Goal: Information Seeking & Learning: Learn about a topic

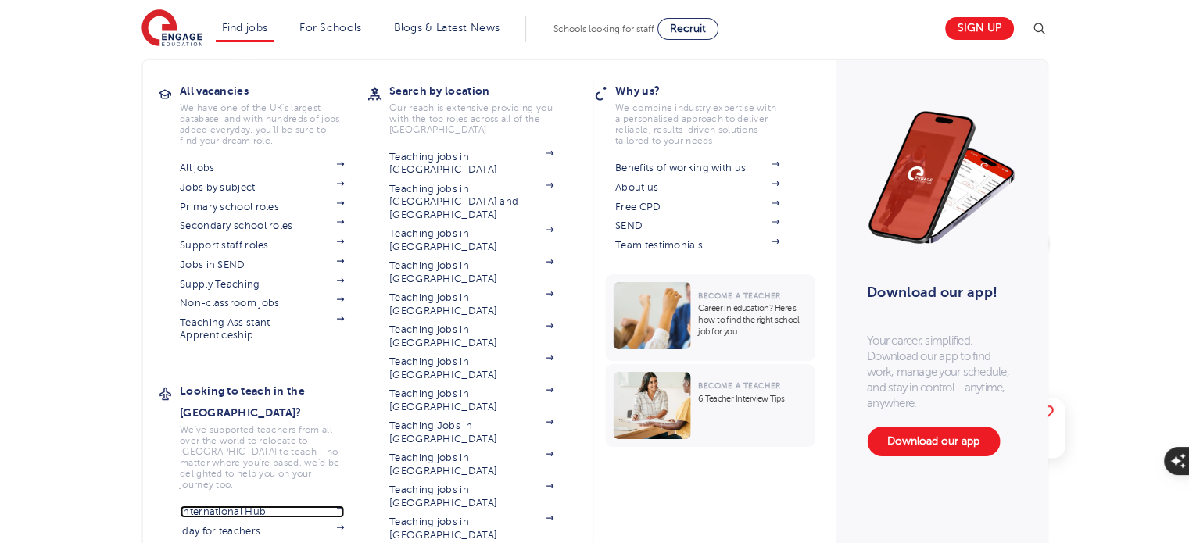
click at [212, 506] on link "International Hub" at bounding box center [262, 512] width 164 height 13
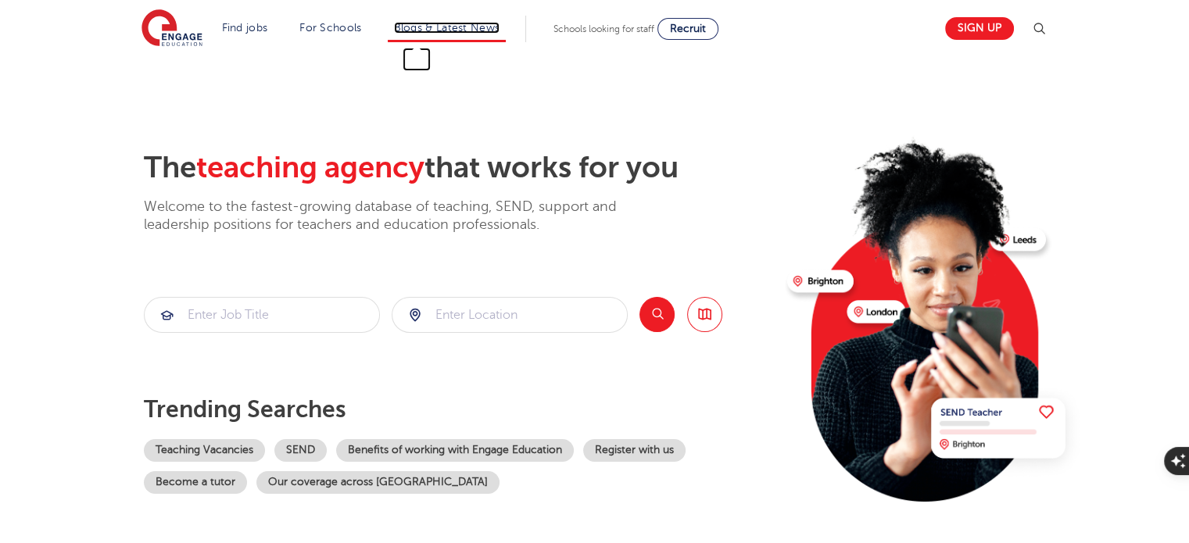
click at [457, 23] on link "Blogs & Latest News" at bounding box center [447, 28] width 106 height 12
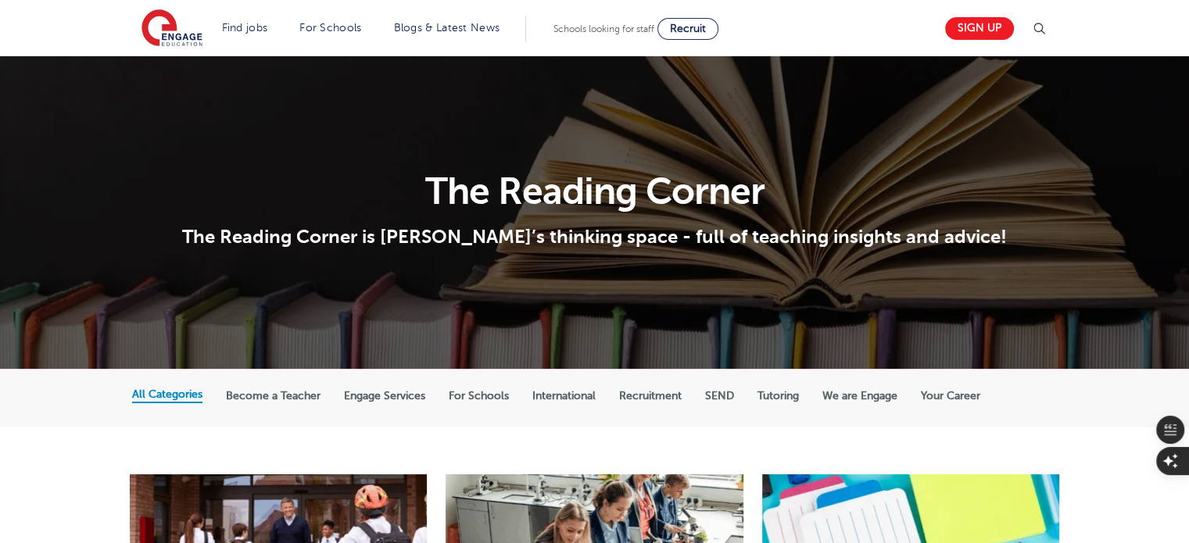
click at [274, 407] on ul "All Categories Become a Teacher Engage Services For Schools International Recru…" at bounding box center [594, 399] width 925 height 30
click at [274, 406] on ul "All Categories Become a Teacher Engage Services For Schools International Recru…" at bounding box center [594, 399] width 925 height 30
click at [272, 398] on label "Become a Teacher" at bounding box center [273, 396] width 95 height 14
click at [0, 0] on input "Become a Teacher" at bounding box center [0, 0] width 0 height 0
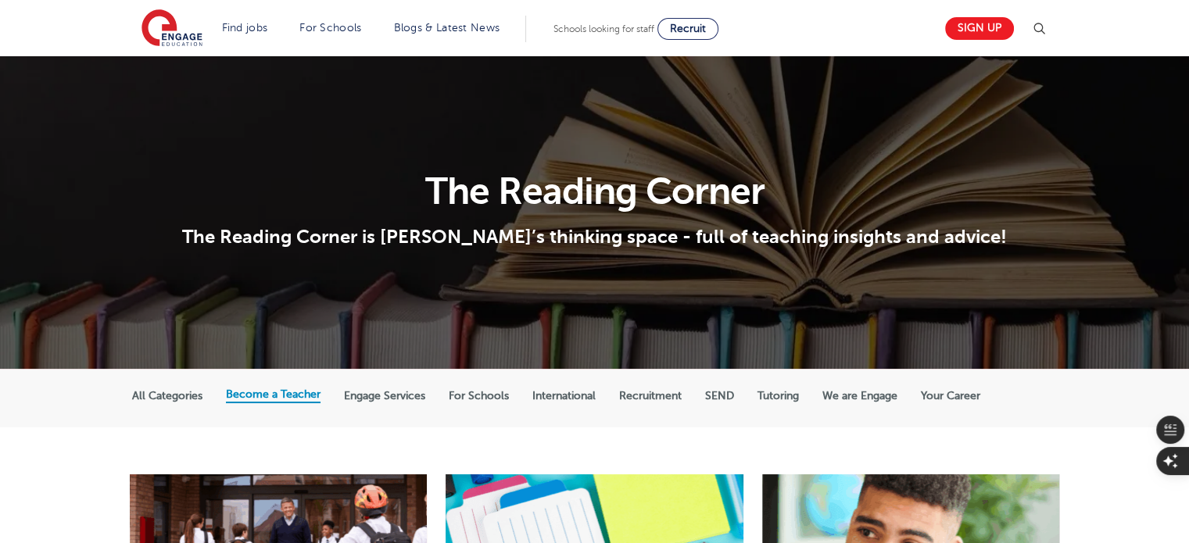
click at [575, 399] on label "International" at bounding box center [563, 396] width 63 height 14
click at [0, 0] on input "International" at bounding box center [0, 0] width 0 height 0
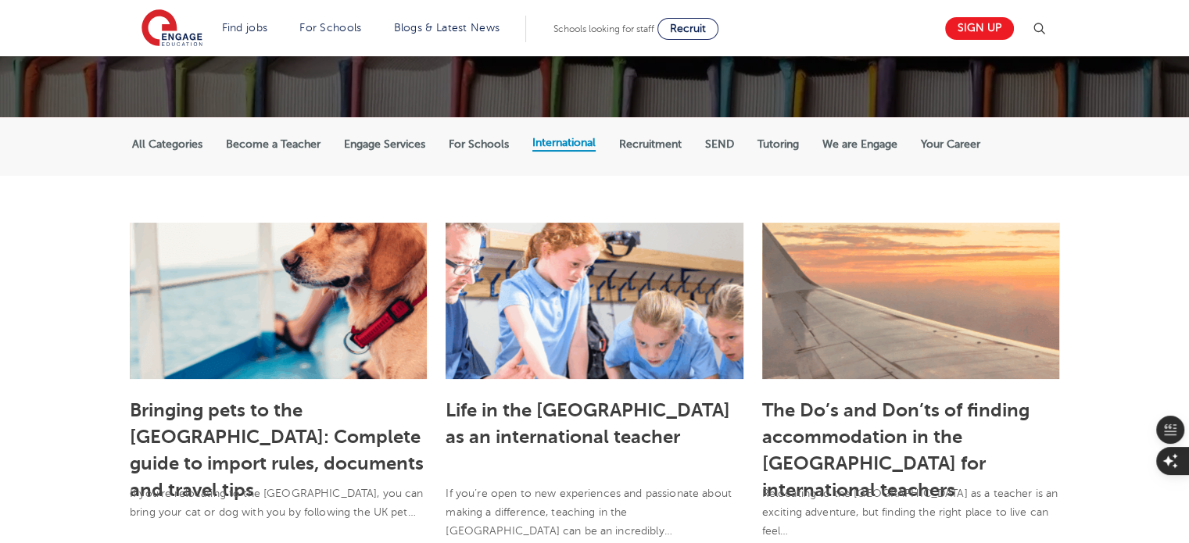
scroll to position [253, 0]
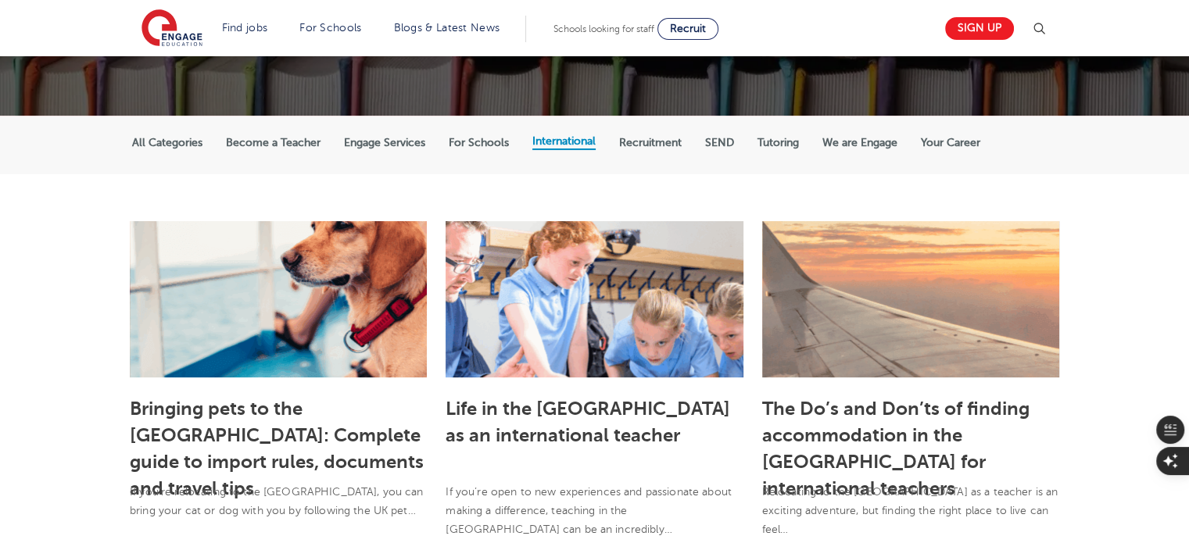
click at [715, 154] on ul "All Categories Become a Teacher Engage Services For Schools International Recru…" at bounding box center [594, 146] width 925 height 30
click at [716, 149] on label "SEND" at bounding box center [719, 143] width 29 height 14
click at [0, 0] on input "SEND" at bounding box center [0, 0] width 0 height 0
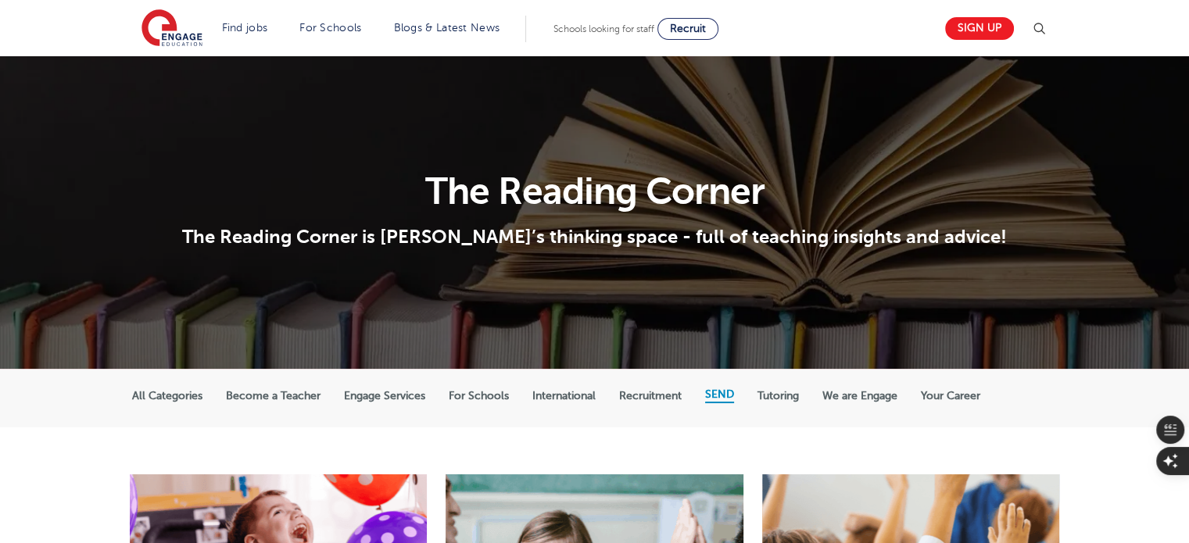
click at [100, 34] on header "Find jobs All vacancies We have one of the UK's largest database. and with hund…" at bounding box center [594, 28] width 1189 height 56
click at [987, 31] on link "Sign up" at bounding box center [979, 28] width 69 height 23
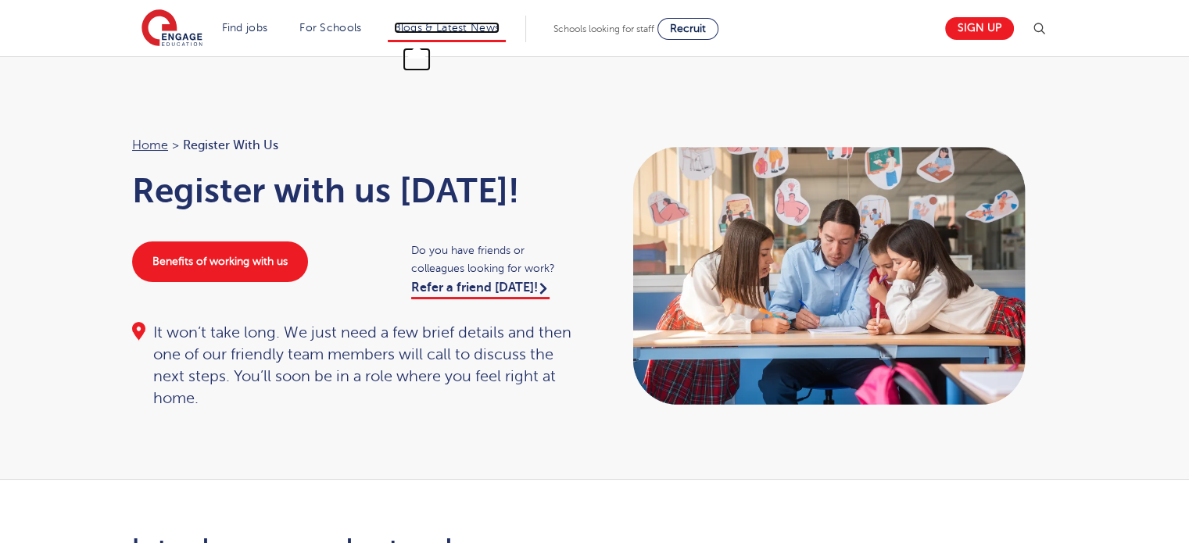
click at [443, 23] on link "Blogs & Latest News" at bounding box center [447, 28] width 106 height 12
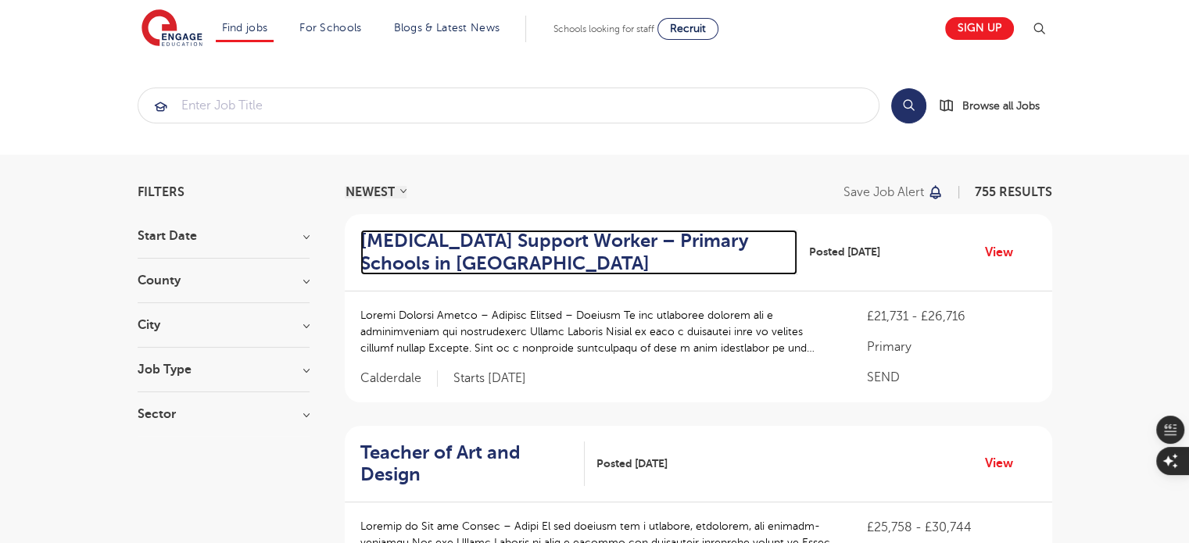
click at [464, 244] on h2 "Autism Support Worker – Primary Schools in Huddersfield" at bounding box center [572, 252] width 424 height 45
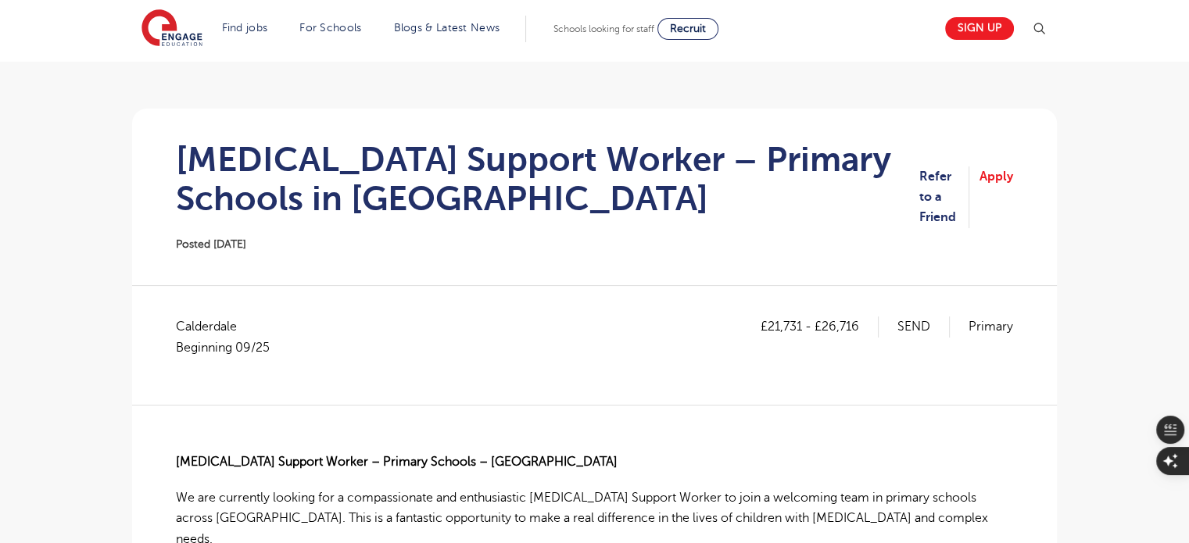
scroll to position [92, 0]
